Goal: Information Seeking & Learning: Learn about a topic

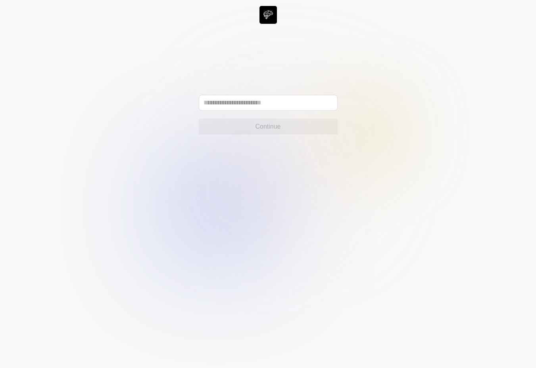
click at [271, 111] on div "Continue" at bounding box center [268, 115] width 139 height 40
click at [271, 103] on input "text" at bounding box center [268, 103] width 139 height 16
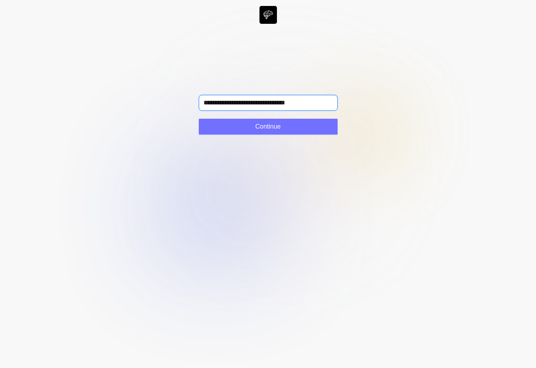
type input "**********"
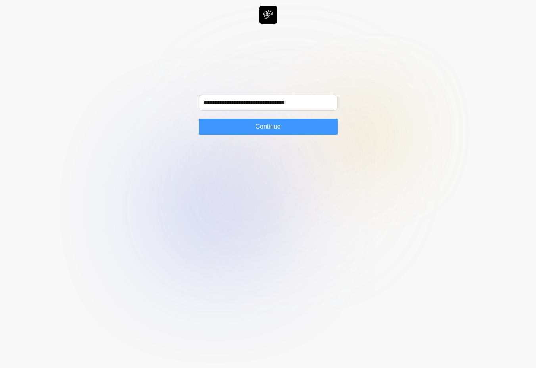
click at [278, 128] on span "Continue" at bounding box center [267, 127] width 25 height 10
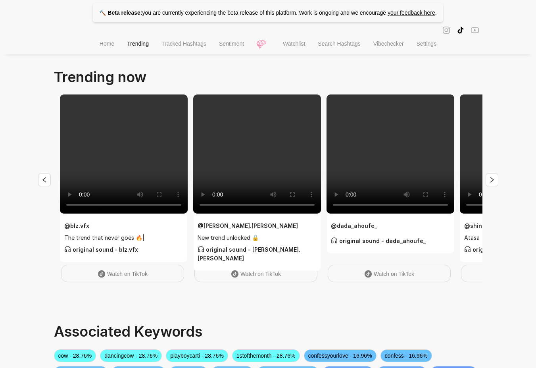
click at [176, 45] on span "Tracked Hashtags" at bounding box center [183, 43] width 45 height 6
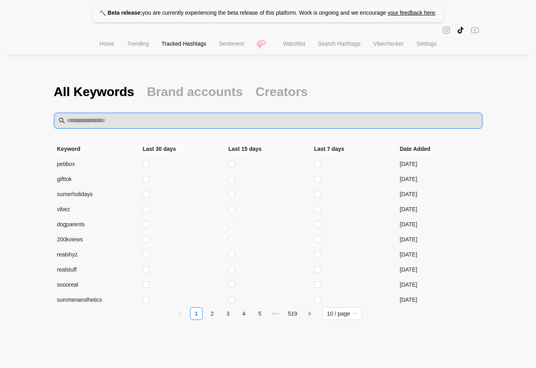
click at [155, 121] on input "text" at bounding box center [272, 121] width 411 height 10
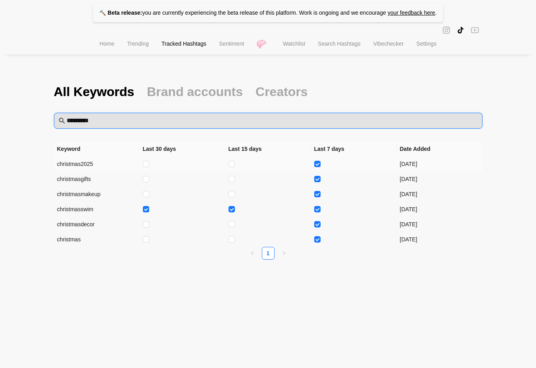
type input "*********"
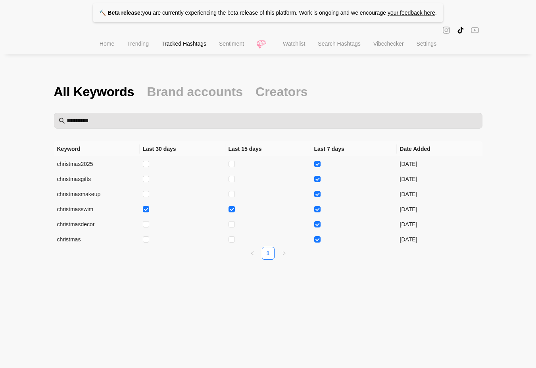
click at [335, 43] on span "Search Hashtags" at bounding box center [339, 43] width 42 height 6
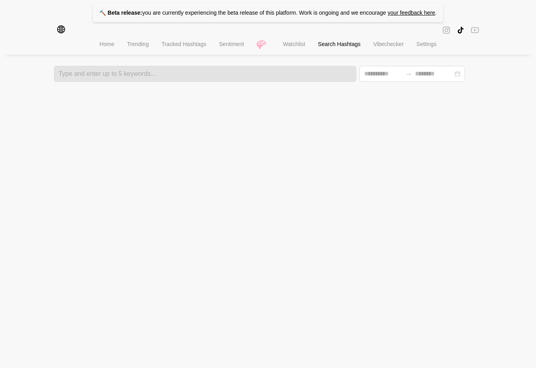
click at [384, 44] on span "Vibechecker" at bounding box center [388, 44] width 31 height 6
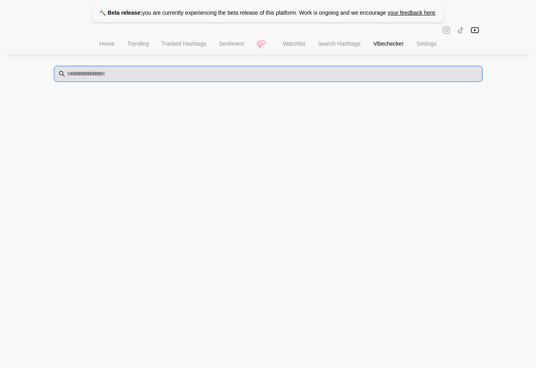
click at [320, 77] on input "text" at bounding box center [272, 74] width 411 height 10
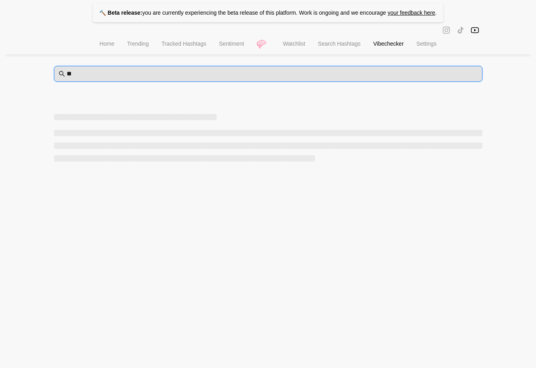
type input "*"
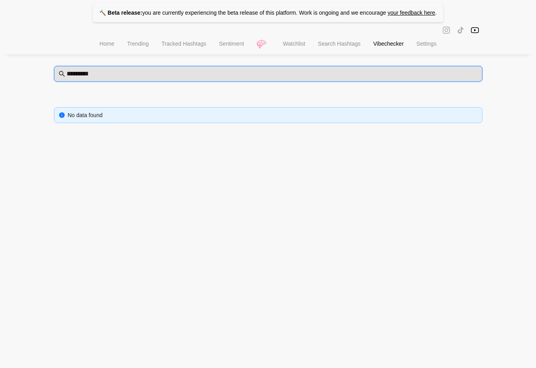
type input "*********"
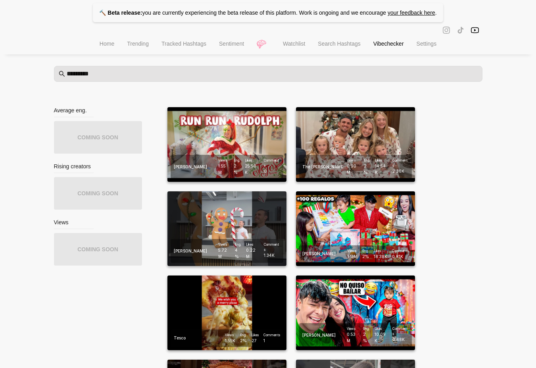
click at [131, 45] on span "Trending" at bounding box center [138, 43] width 22 height 6
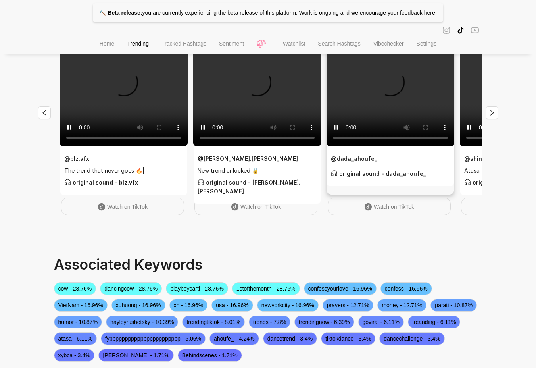
scroll to position [56, 0]
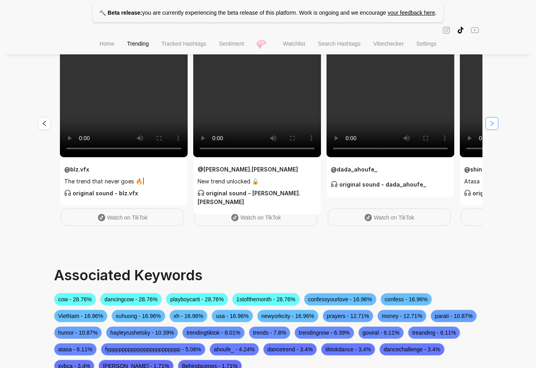
click at [489, 126] on icon "right" at bounding box center [492, 123] width 6 height 6
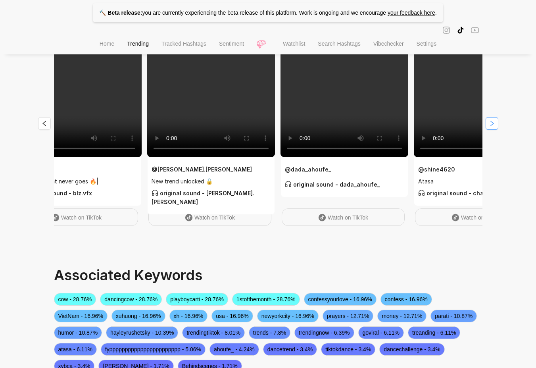
click at [489, 126] on icon "right" at bounding box center [492, 123] width 6 height 6
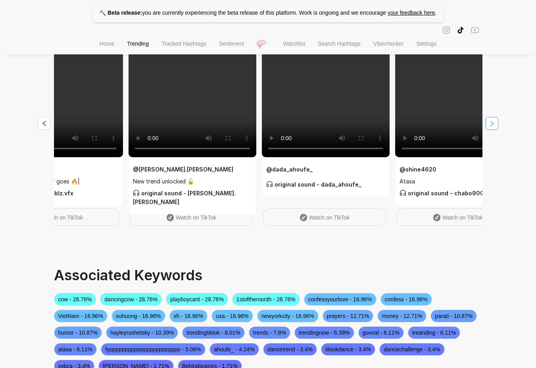
click at [489, 126] on icon "right" at bounding box center [492, 123] width 6 height 6
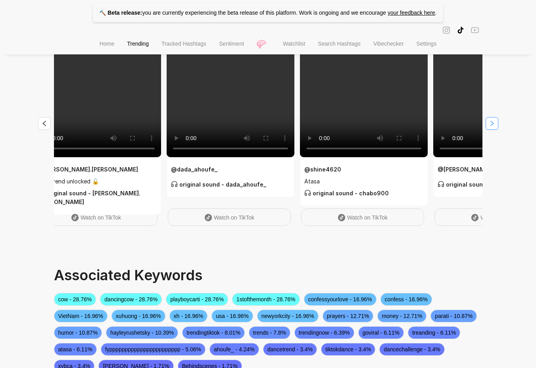
click at [489, 126] on icon "right" at bounding box center [492, 123] width 6 height 6
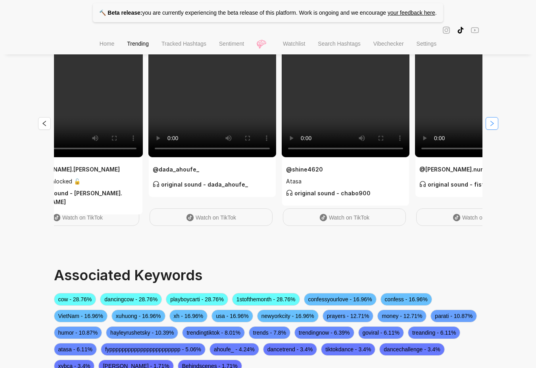
click at [489, 126] on icon "right" at bounding box center [492, 123] width 6 height 6
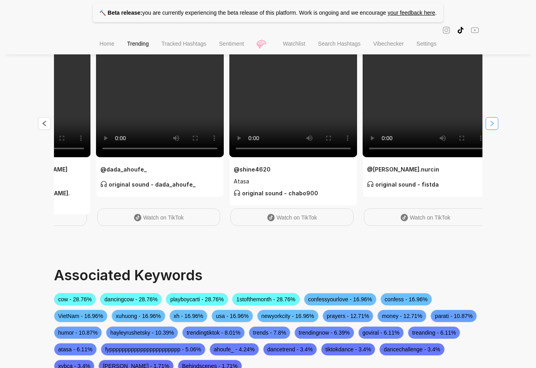
click at [489, 126] on icon "right" at bounding box center [492, 123] width 6 height 6
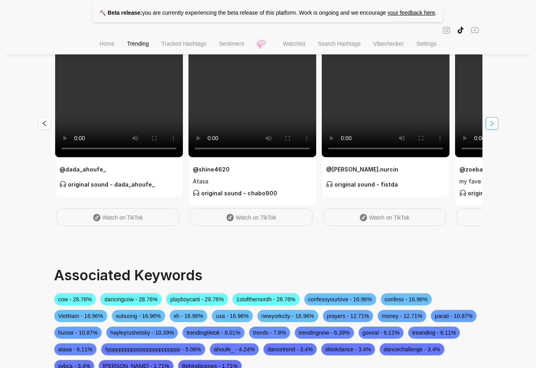
click at [489, 126] on icon "right" at bounding box center [492, 123] width 6 height 6
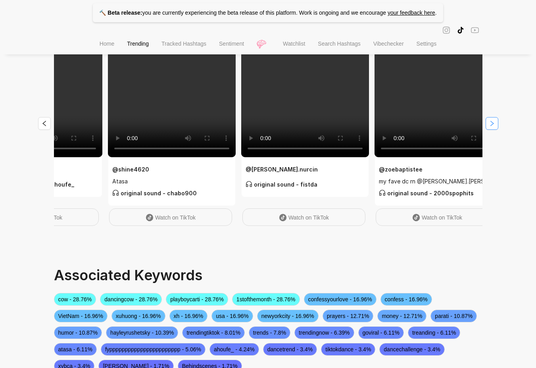
click at [489, 126] on icon "right" at bounding box center [492, 123] width 6 height 6
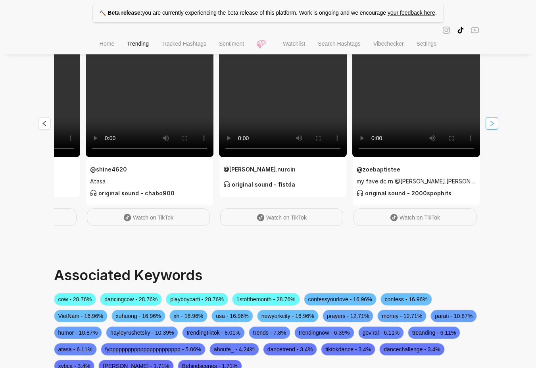
click at [489, 126] on icon "right" at bounding box center [492, 123] width 6 height 6
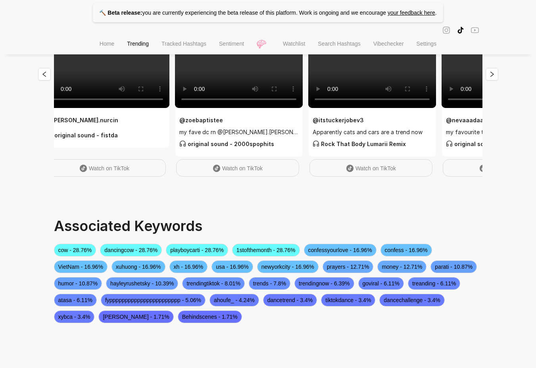
scroll to position [0, 0]
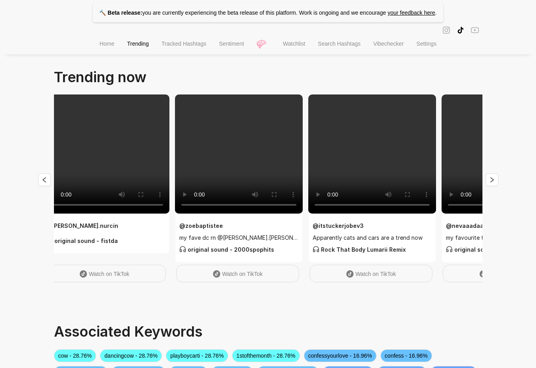
click at [107, 43] on span "Home" at bounding box center [107, 43] width 15 height 6
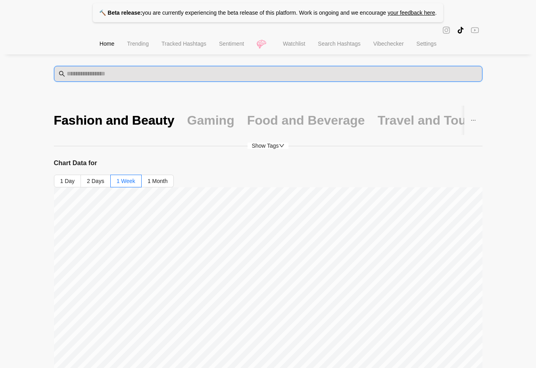
click at [109, 78] on input "text" at bounding box center [272, 74] width 411 height 10
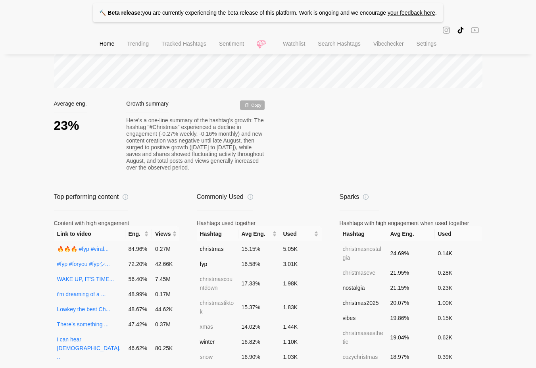
scroll to position [349, 0]
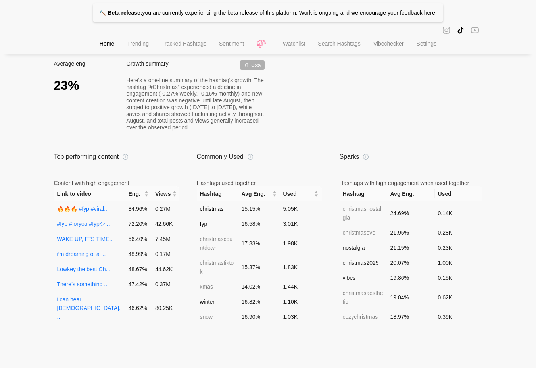
type input "*********"
